Goal: Information Seeking & Learning: Learn about a topic

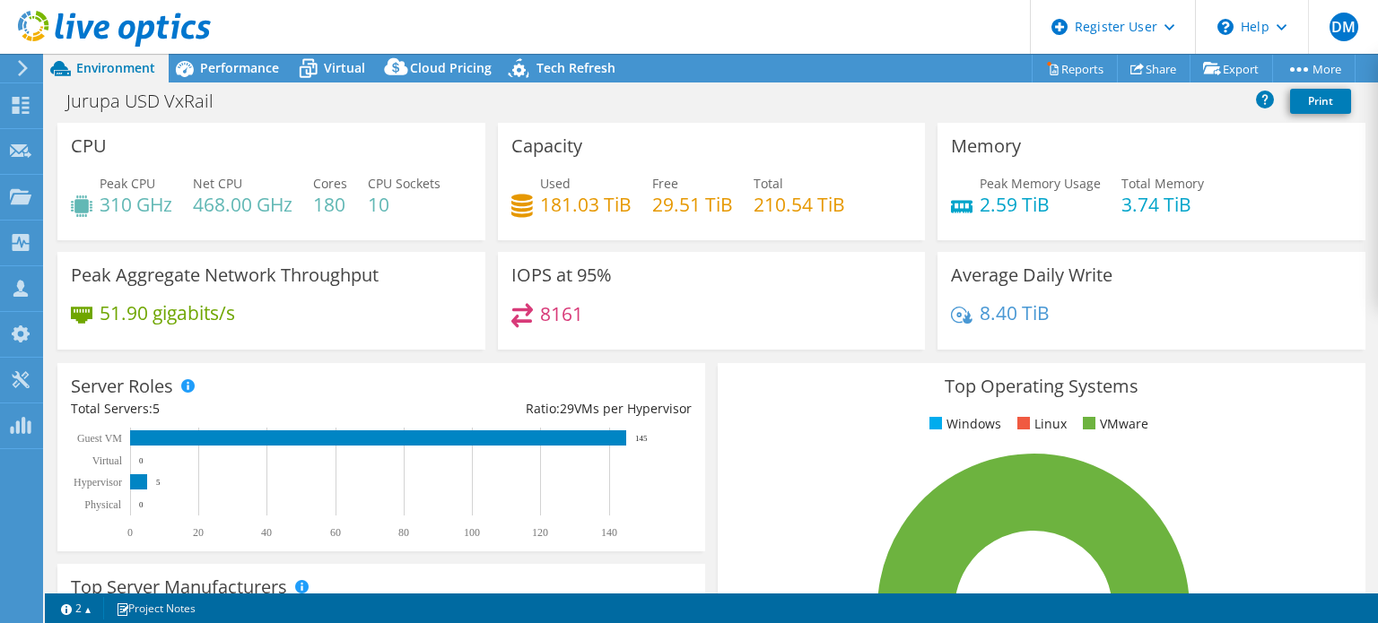
select select "USD"
click at [549, 176] on span "Used" at bounding box center [555, 183] width 31 height 17
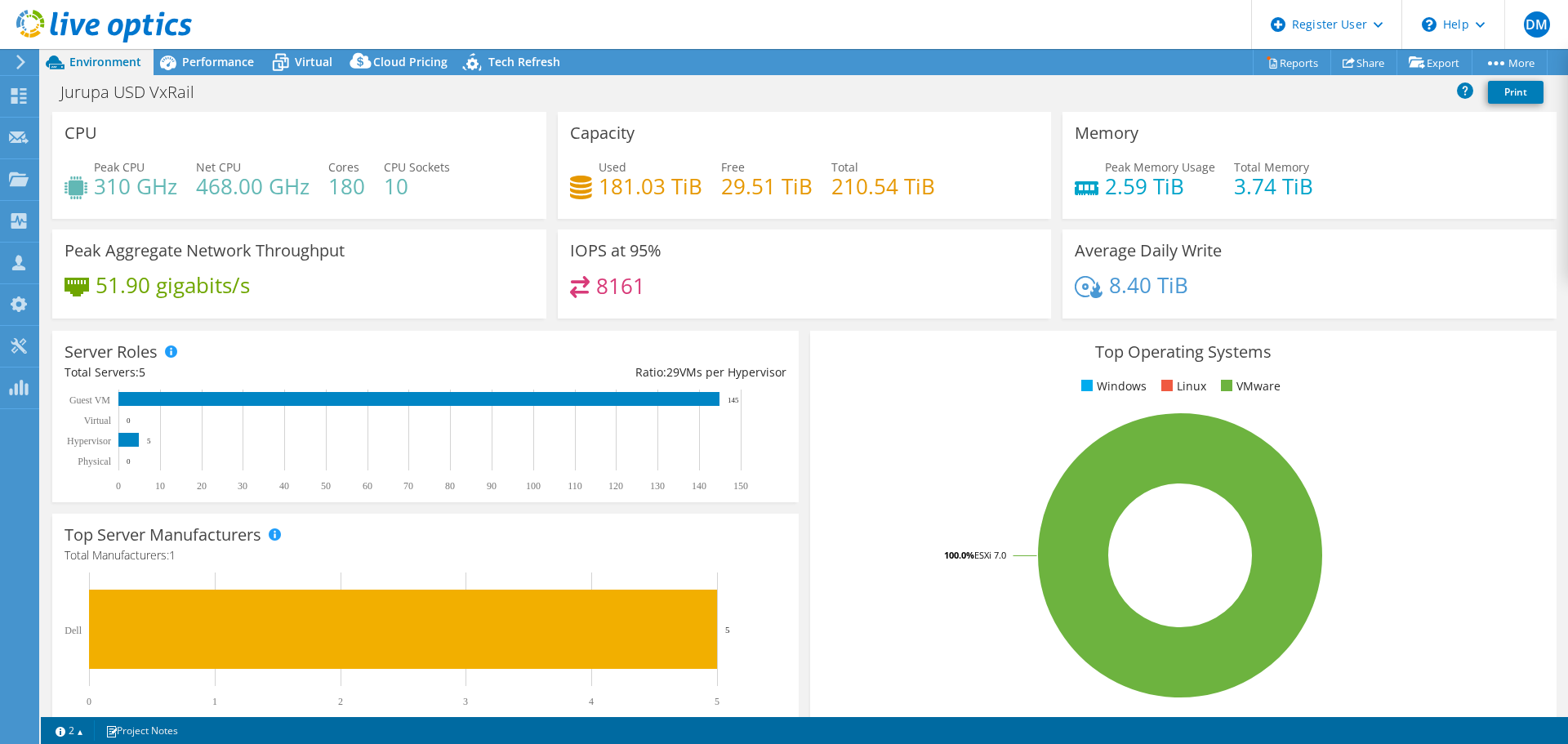
click at [290, 164] on div "Net CPU 468.00 GHz" at bounding box center [252, 177] width 114 height 36
click at [254, 61] on div "Performance" at bounding box center [210, 62] width 113 height 26
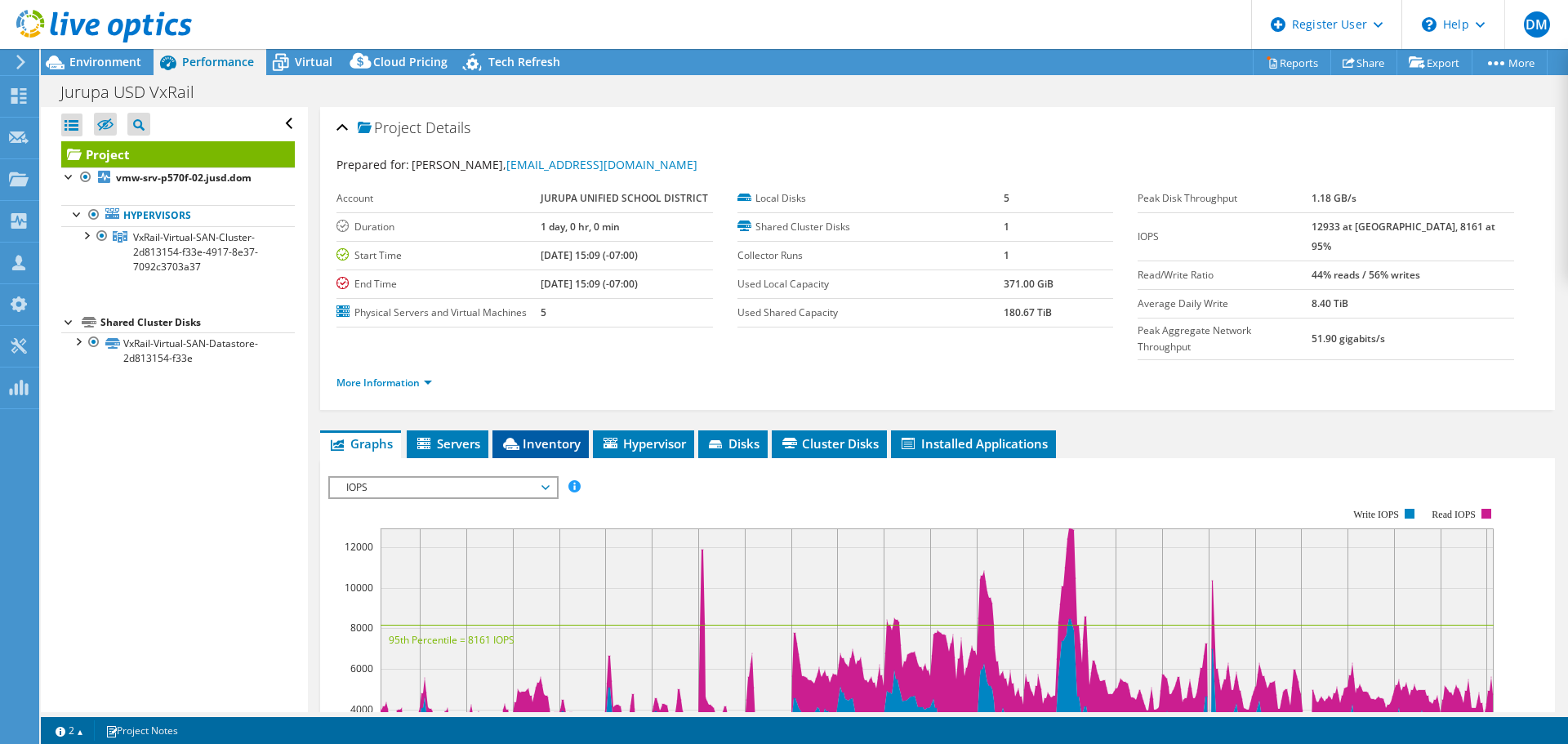
click at [573, 435] on span "Inventory" at bounding box center [541, 443] width 80 height 16
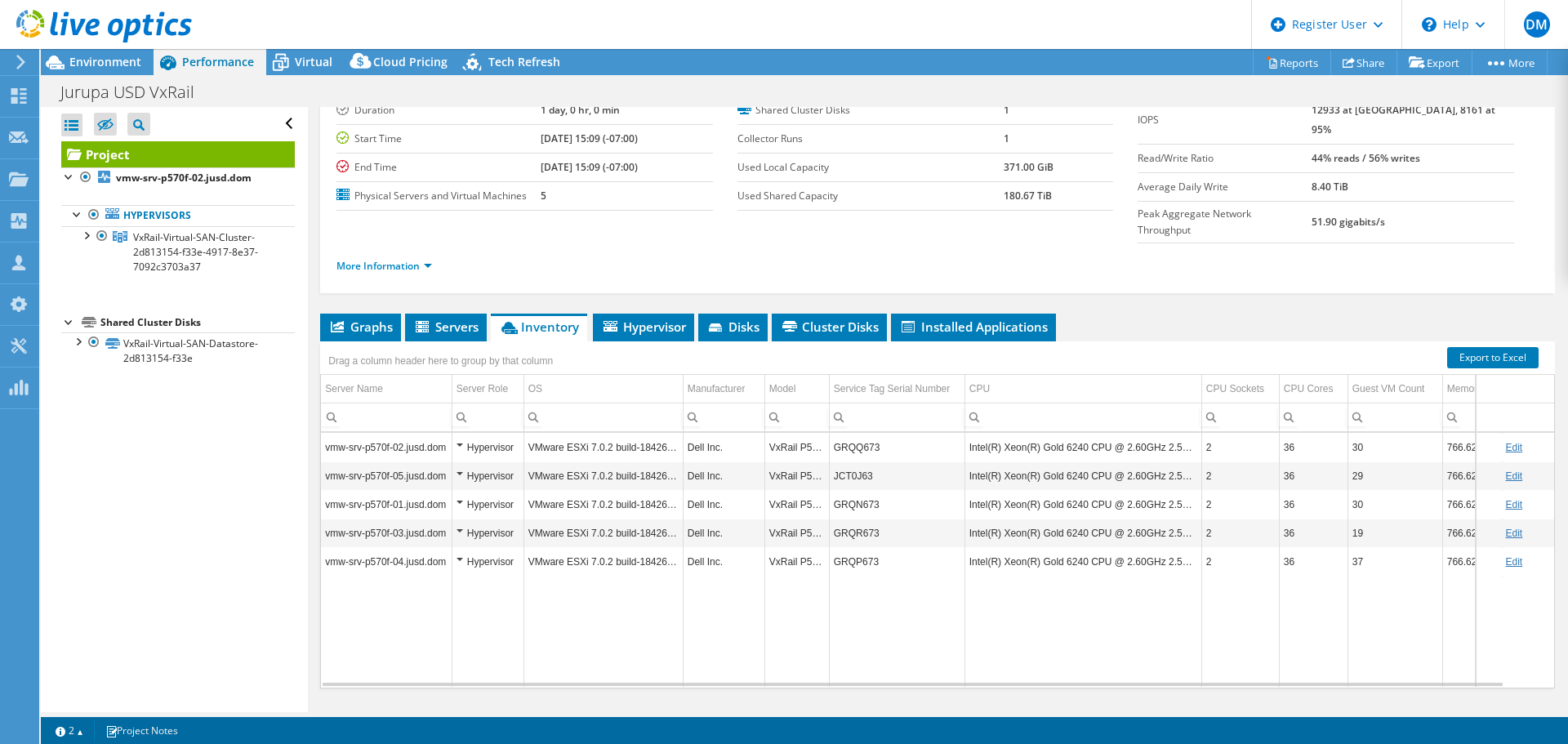
scroll to position [123, 0]
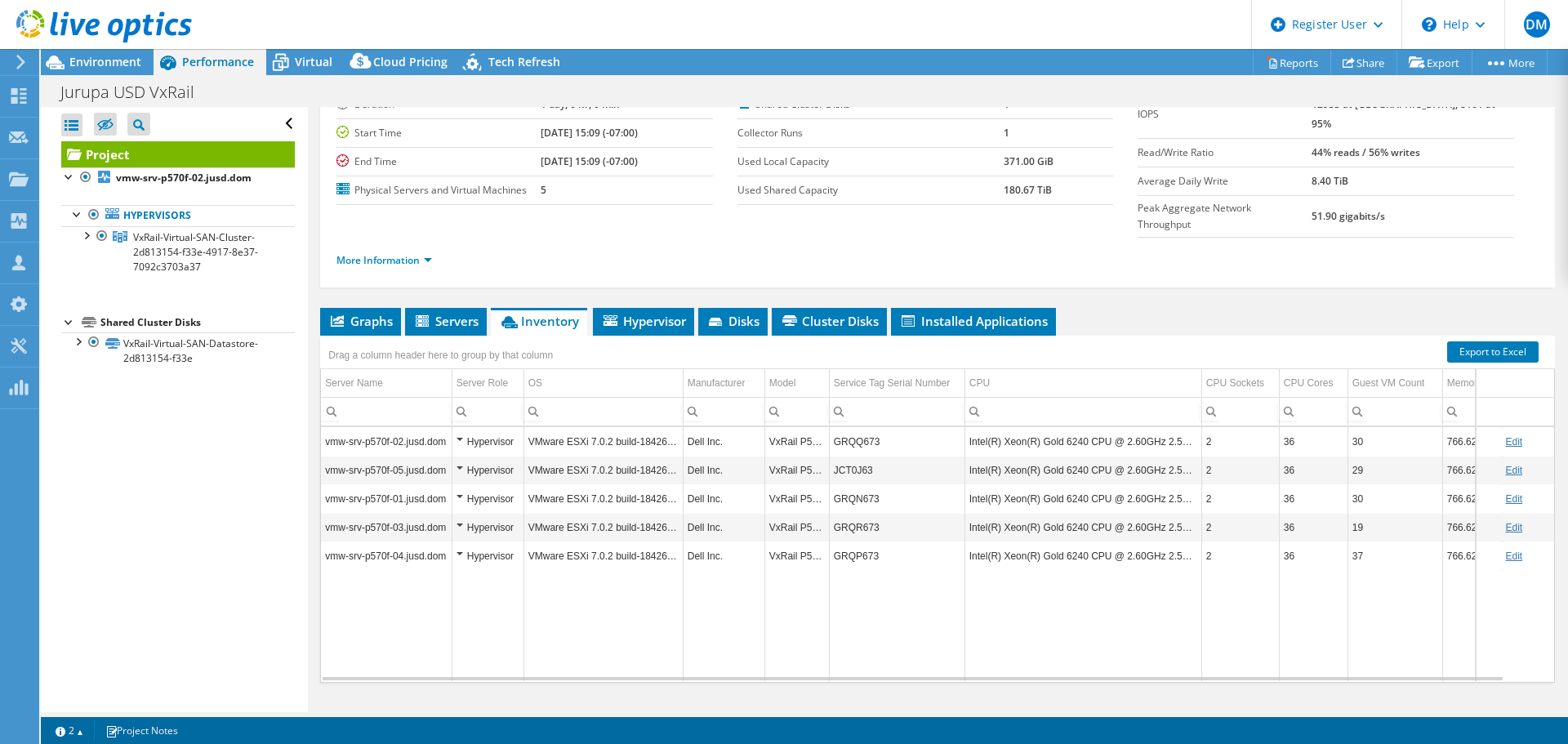
click at [137, 51] on div at bounding box center [96, 27] width 192 height 55
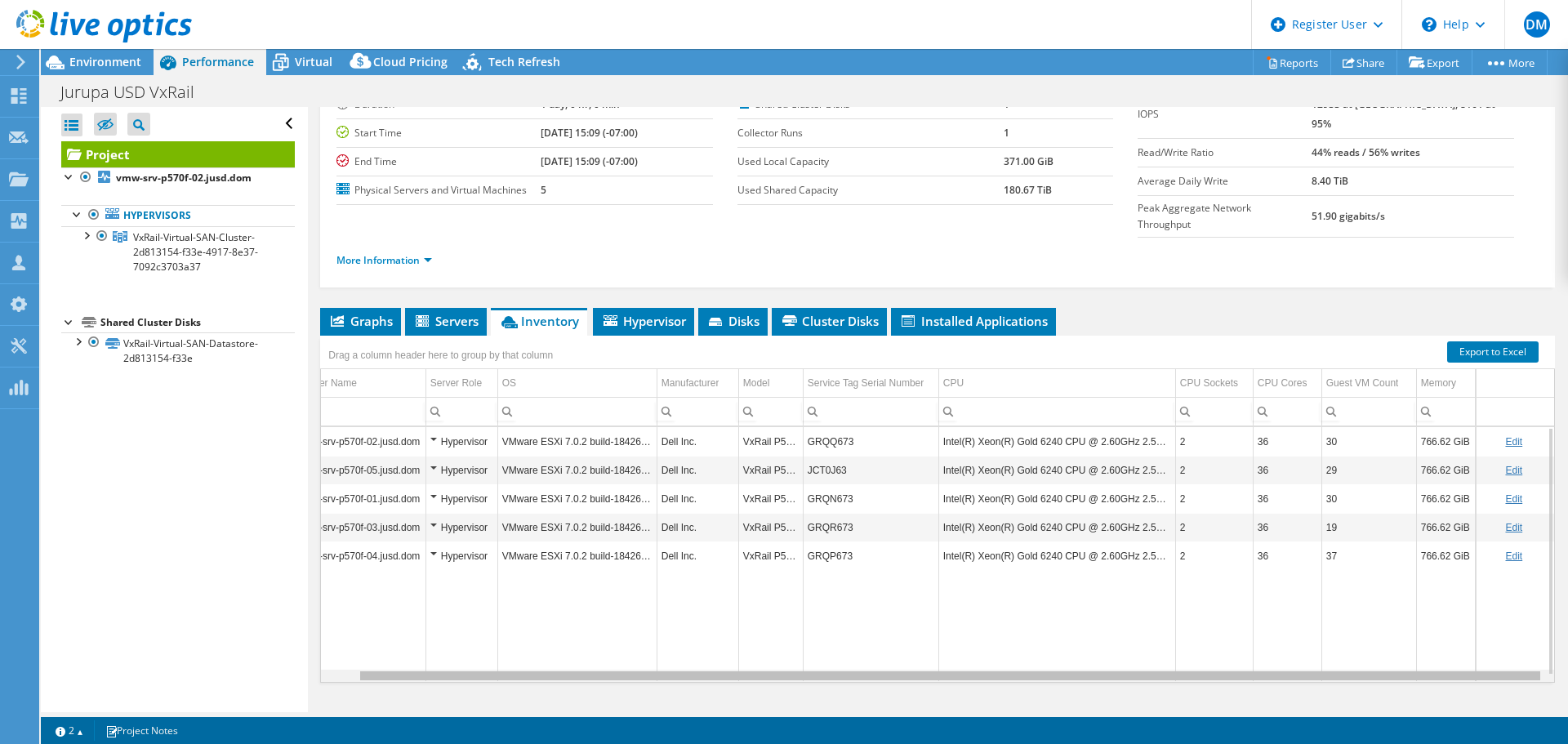
scroll to position [0, 0]
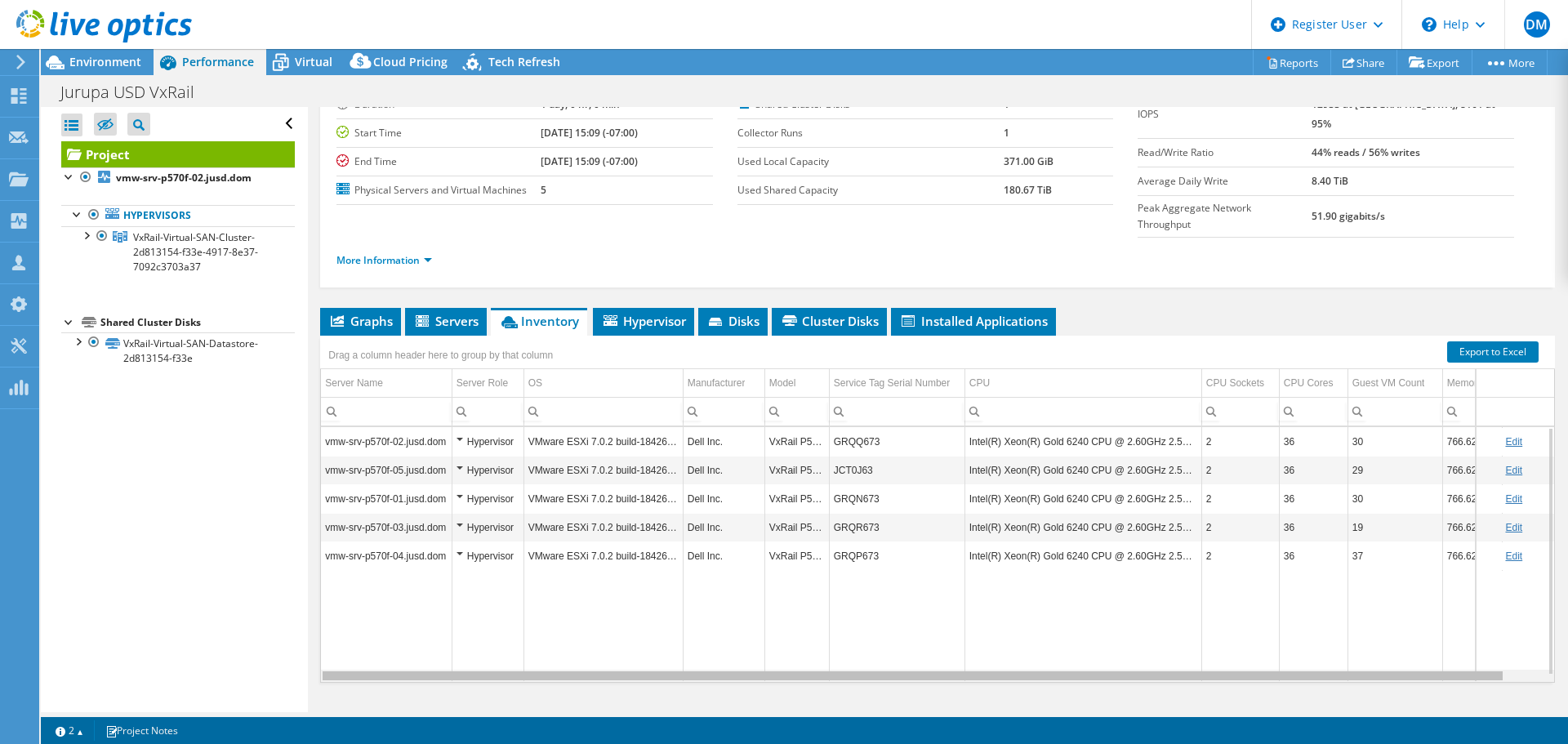
drag, startPoint x: 984, startPoint y: 643, endPoint x: 743, endPoint y: 586, distance: 247.6
click at [744, 567] on body "DM Dell User [PERSON_NAME] Martin [EMAIL_ADDRESS][PERSON_NAME][DOMAIN_NAME] Del…" at bounding box center [784, 372] width 1568 height 744
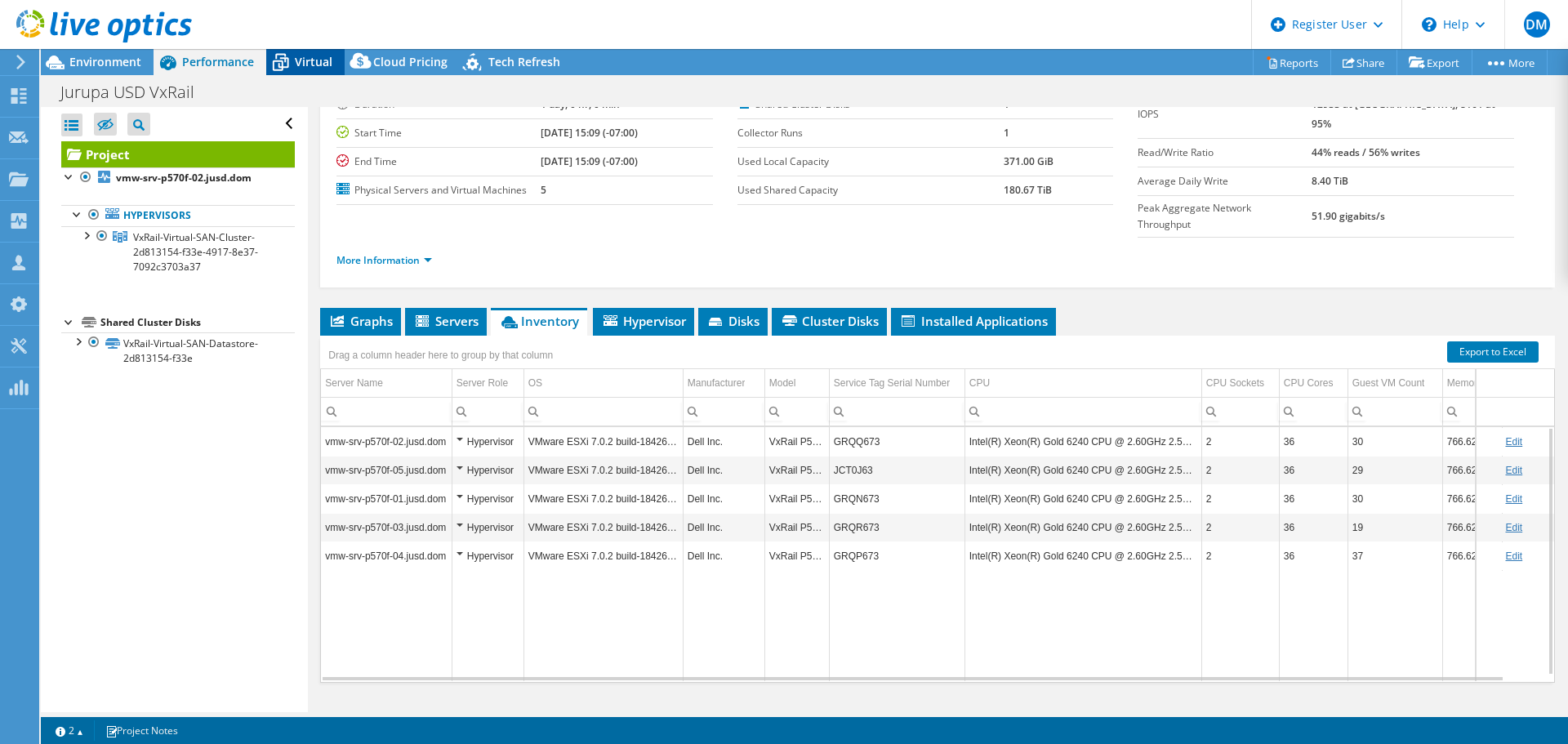
click at [307, 54] on div "Virtual" at bounding box center [305, 62] width 78 height 26
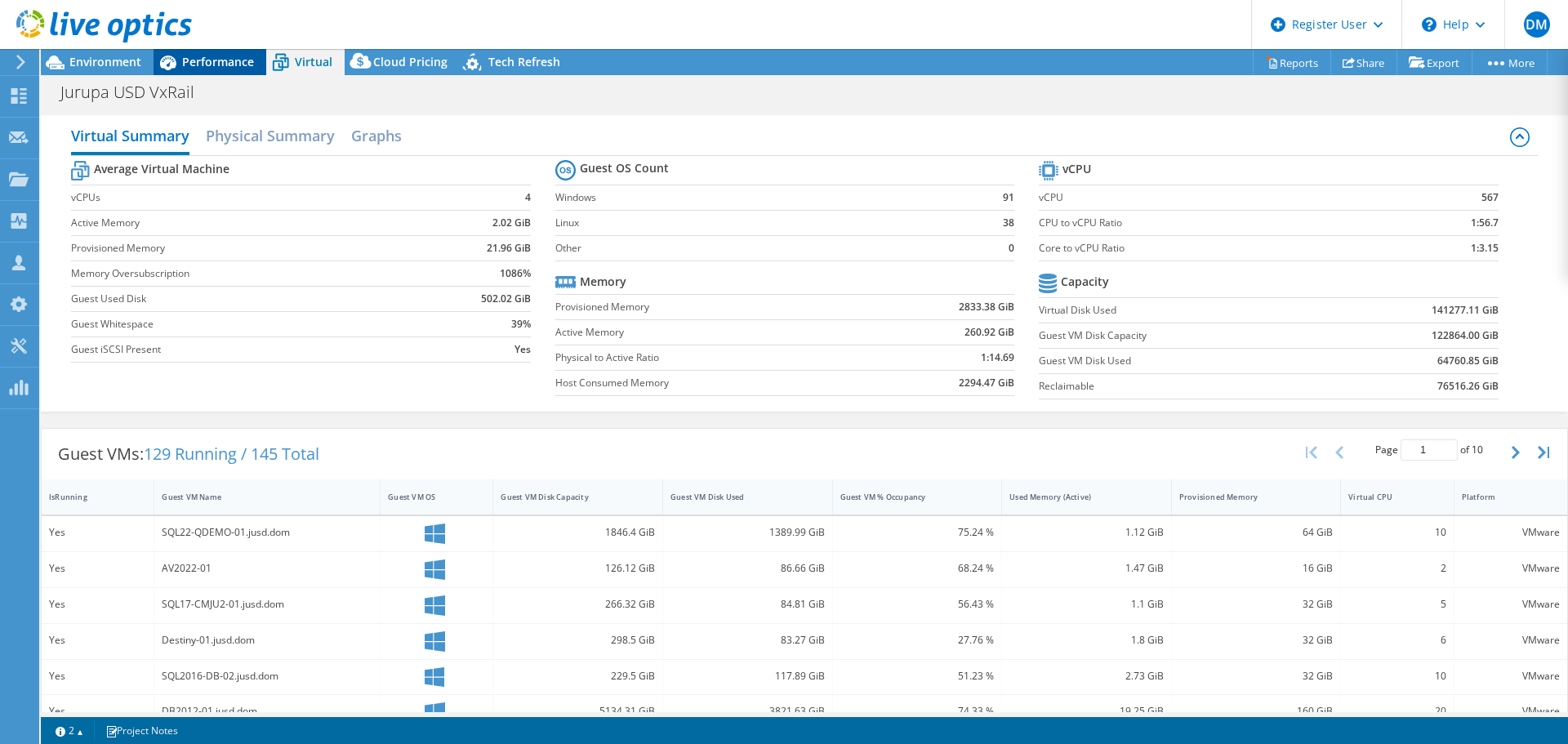
click at [256, 63] on div "Performance" at bounding box center [210, 62] width 113 height 26
